Goal: Find specific page/section: Find specific page/section

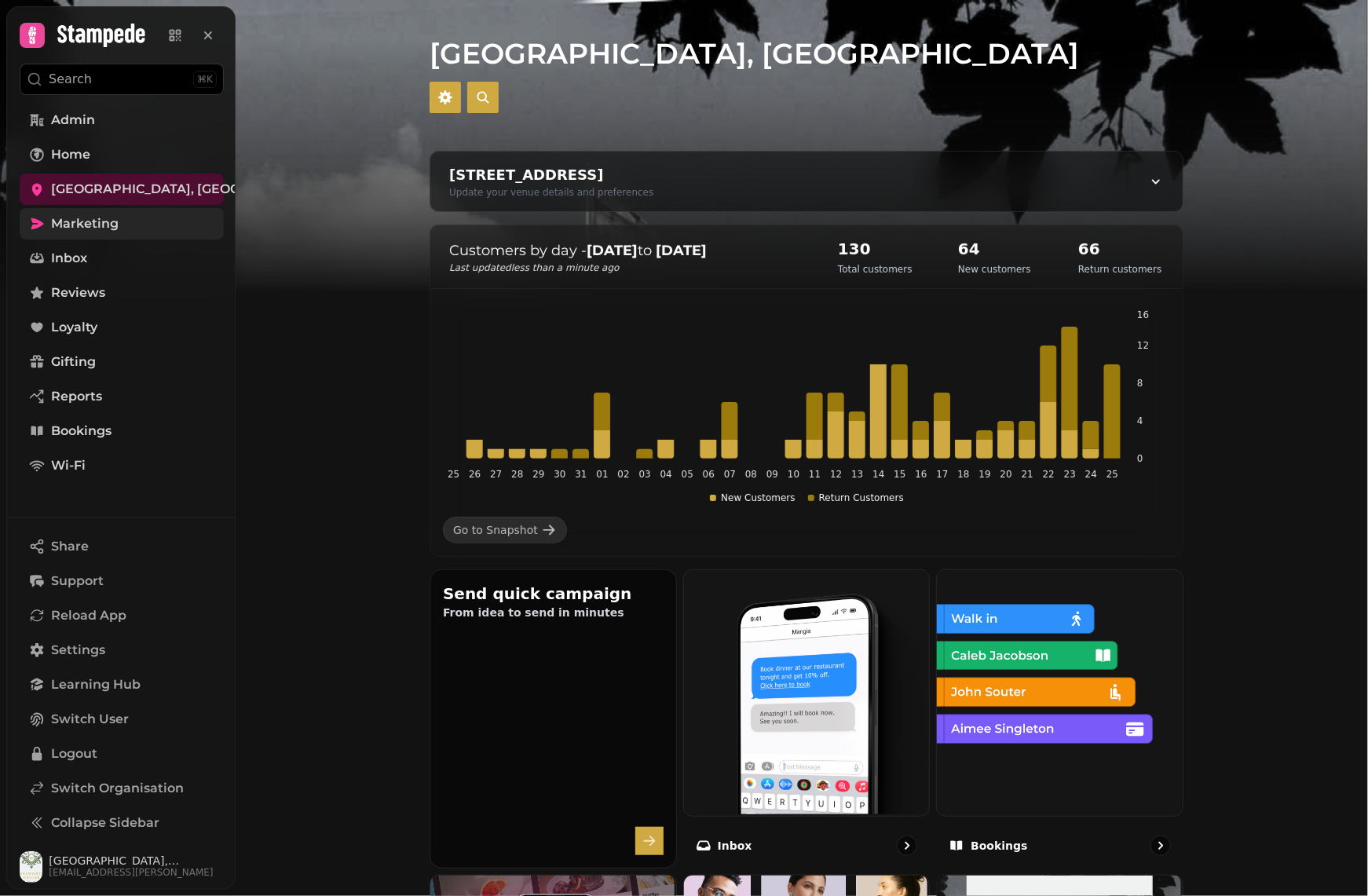
click at [161, 222] on link "Marketing" at bounding box center [121, 224] width 204 height 32
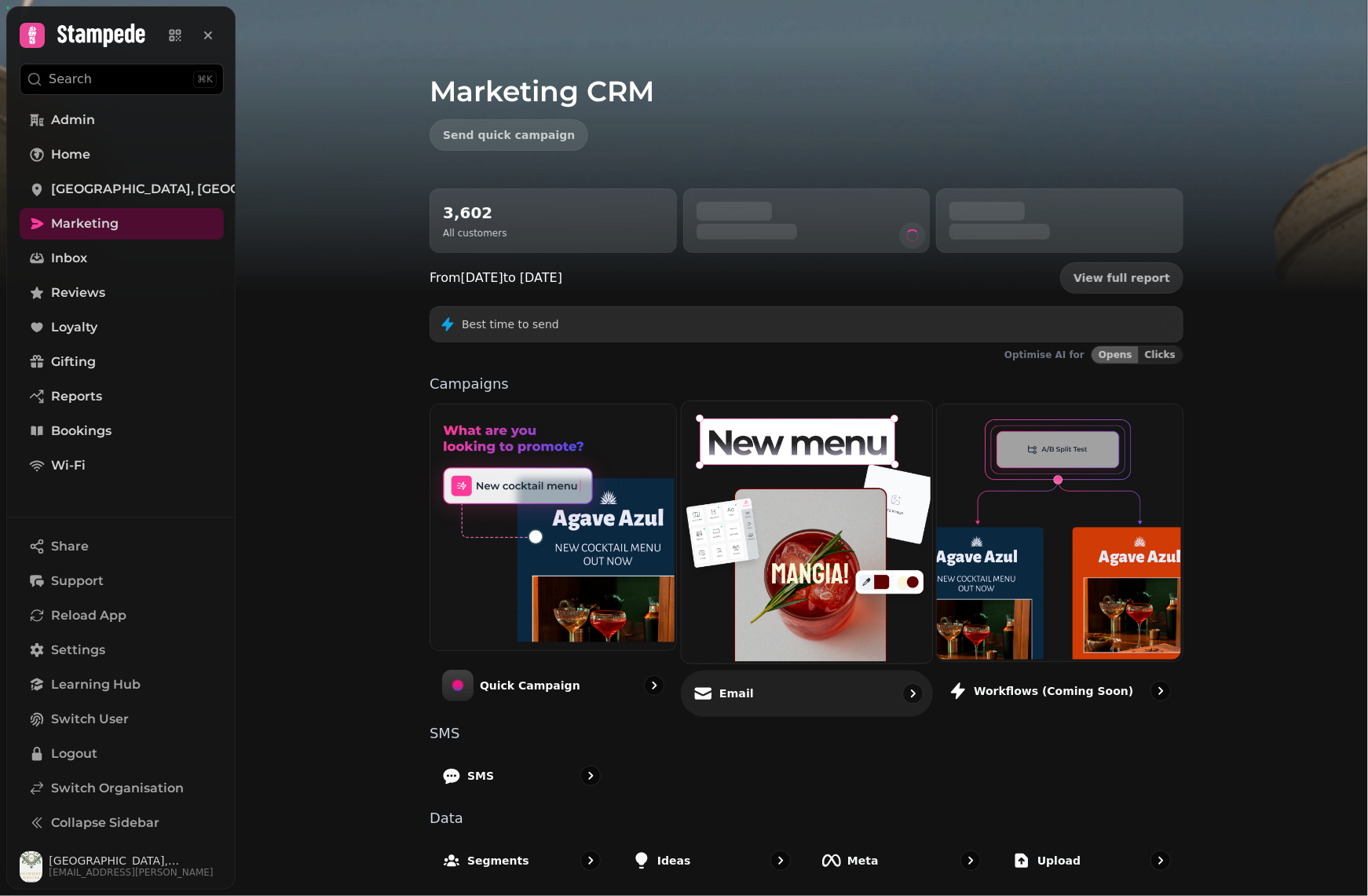
scroll to position [79, 0]
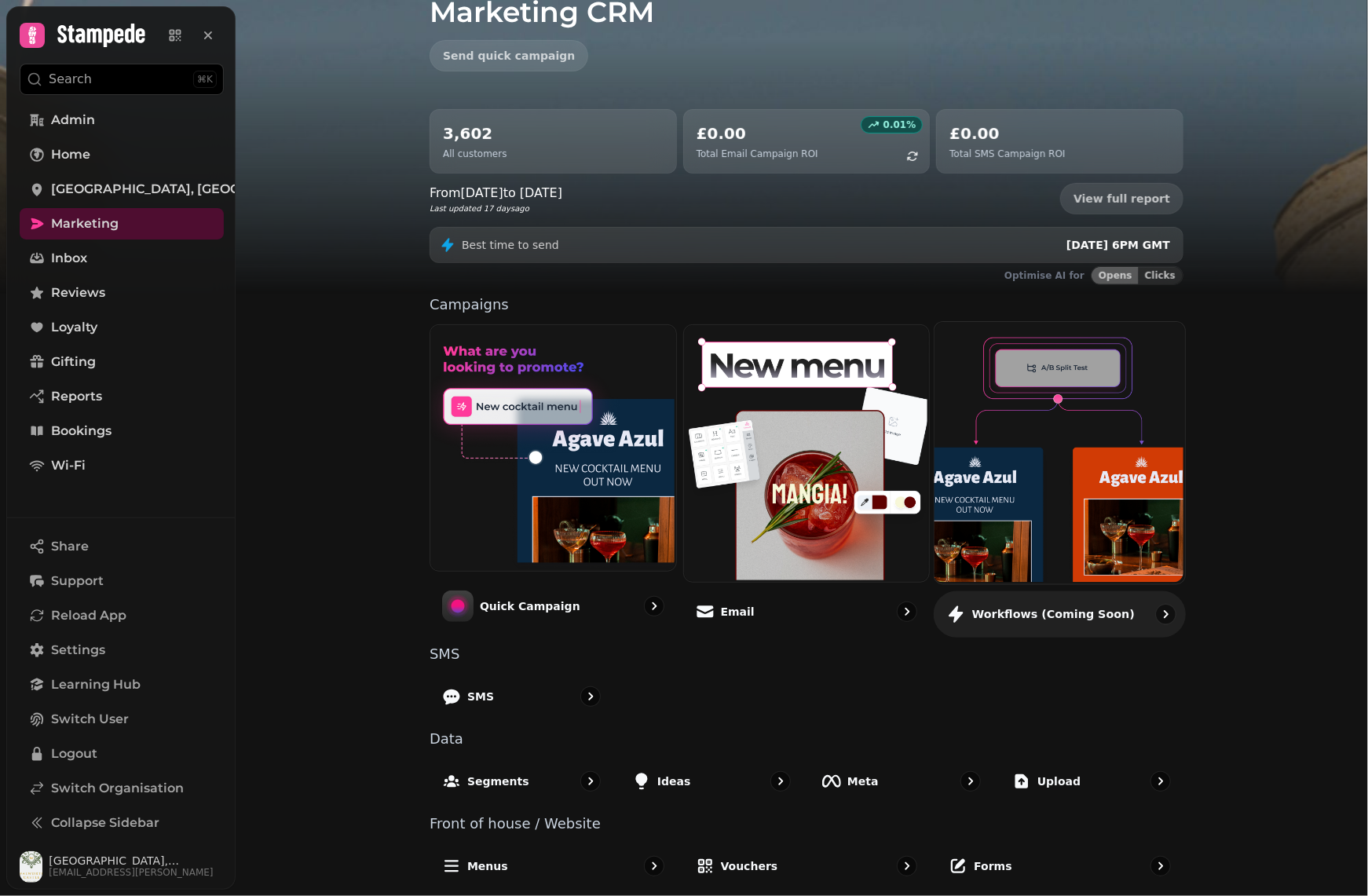
click at [994, 508] on img at bounding box center [1058, 451] width 251 height 261
click at [988, 504] on img at bounding box center [1058, 451] width 251 height 261
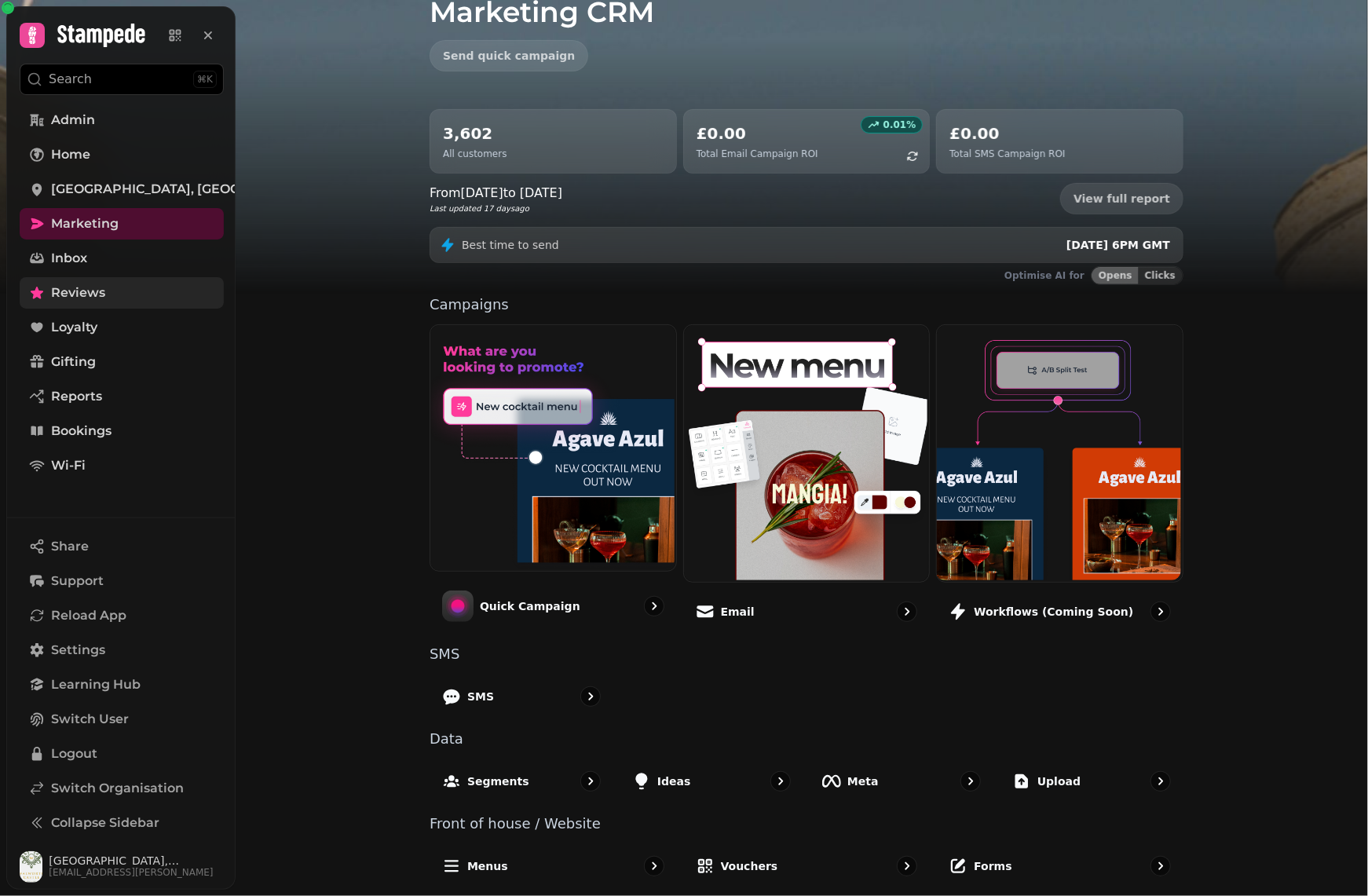
click at [125, 284] on link "Reviews" at bounding box center [121, 293] width 204 height 32
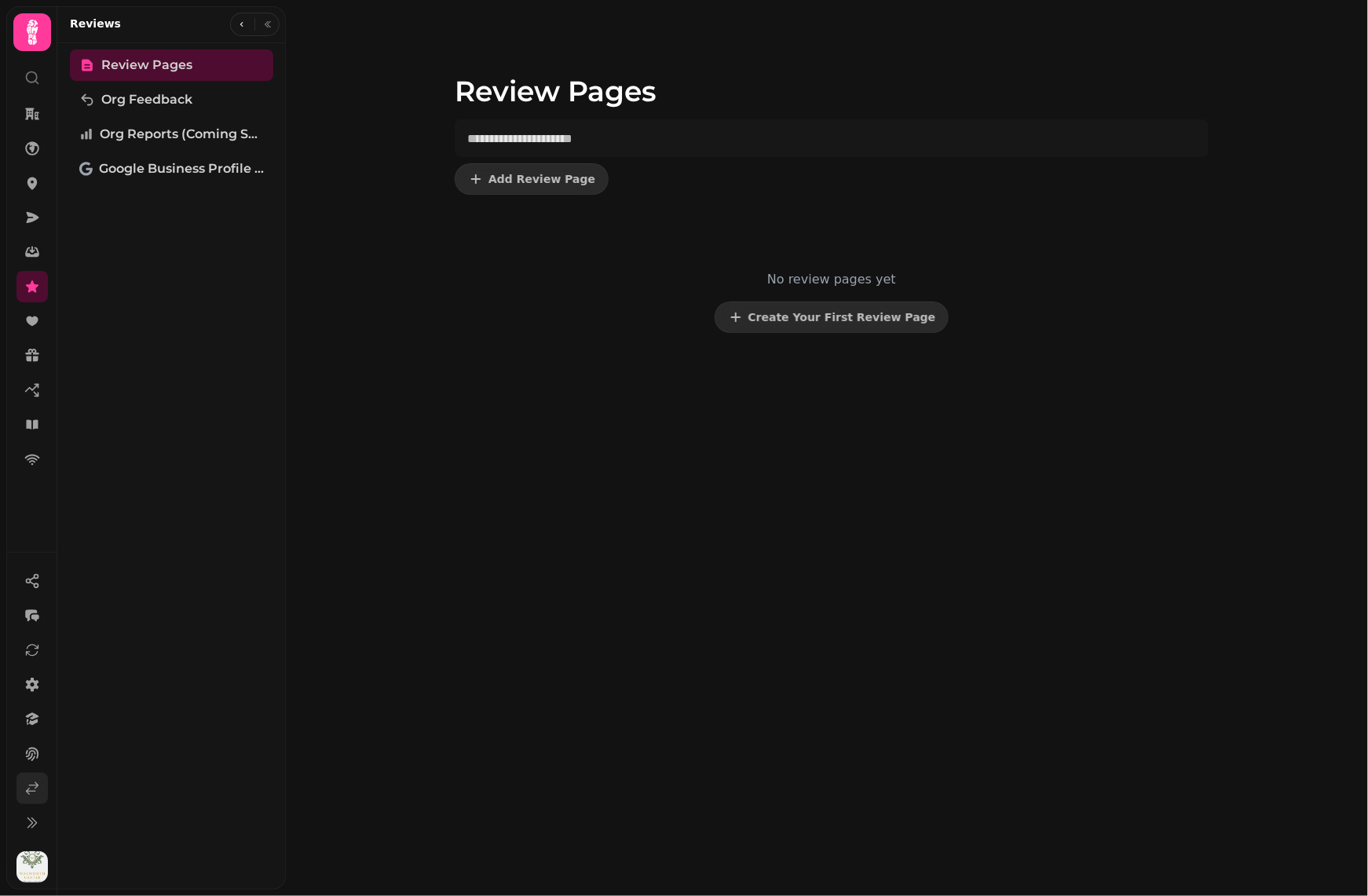
click at [29, 786] on icon at bounding box center [33, 788] width 12 height 12
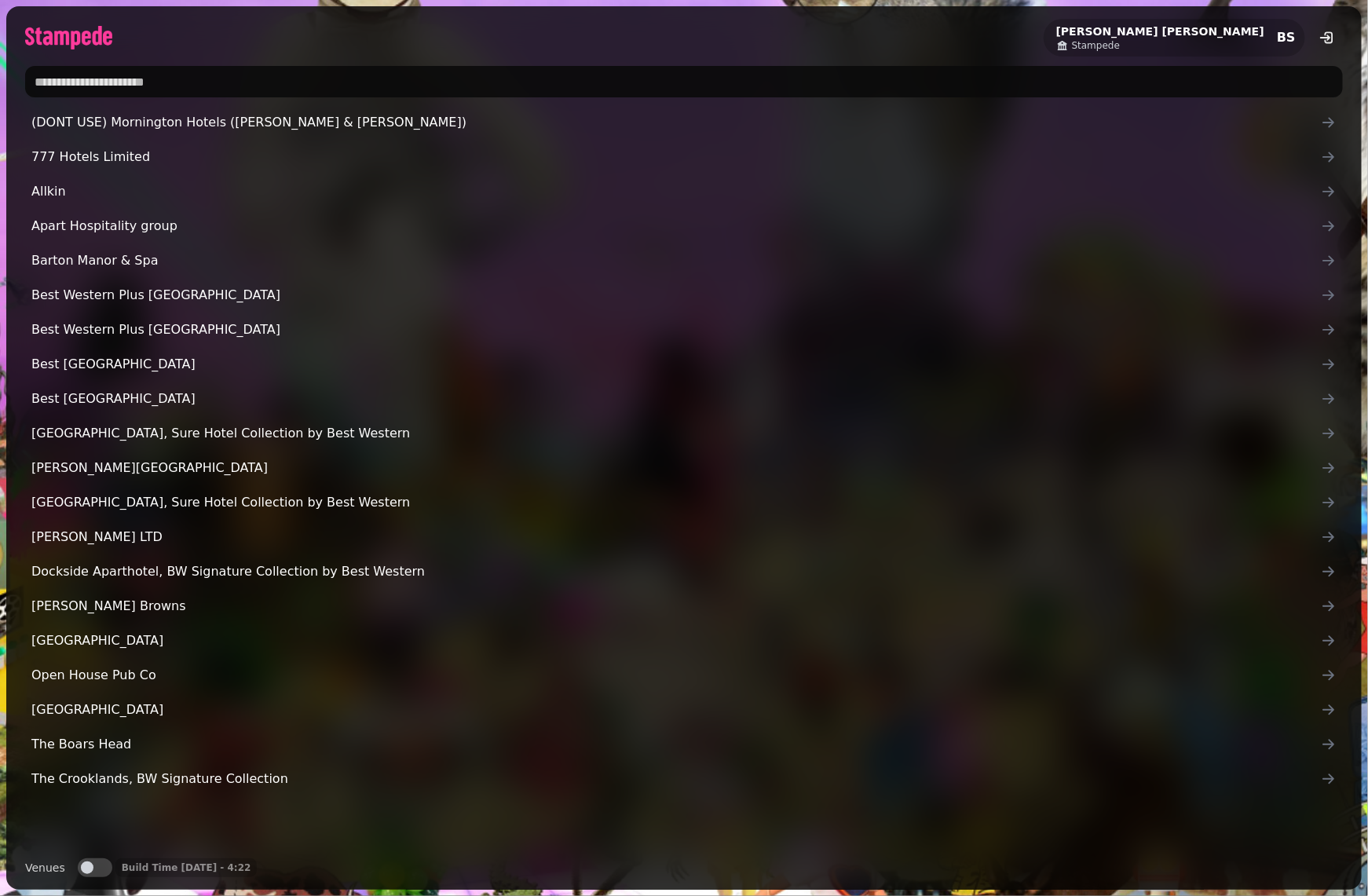
click at [171, 77] on input "text" at bounding box center [684, 82] width 1318 height 32
type input "******"
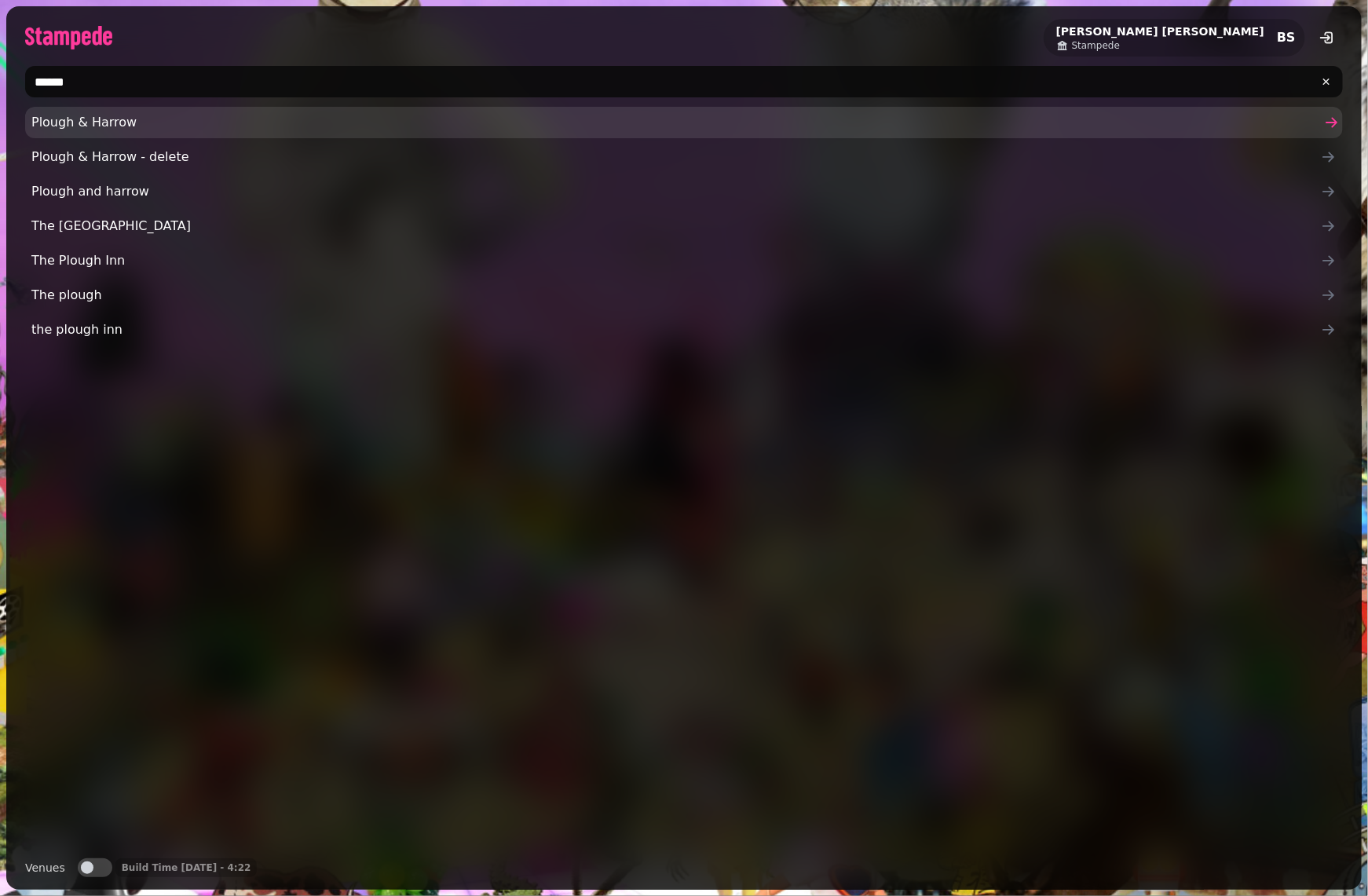
click at [146, 123] on span "Plough & Harrow" at bounding box center [676, 122] width 1289 height 19
